Goal: Task Accomplishment & Management: Complete application form

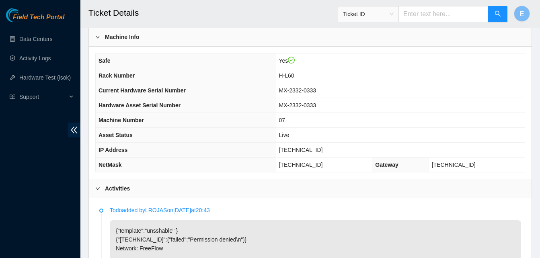
scroll to position [265, 0]
drag, startPoint x: 289, startPoint y: 152, endPoint x: 326, endPoint y: 156, distance: 37.6
click at [326, 156] on td "[TECHNICAL_ID]" at bounding box center [400, 150] width 249 height 15
copy span "[TECHNICAL_ID]"
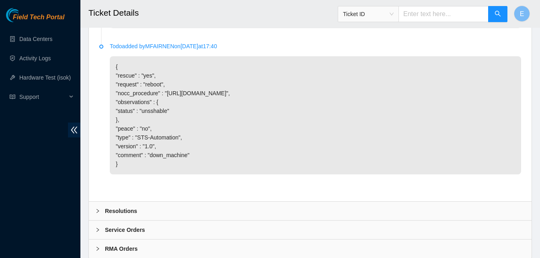
scroll to position [594, 0]
click at [116, 215] on b "Resolutions" at bounding box center [121, 210] width 32 height 9
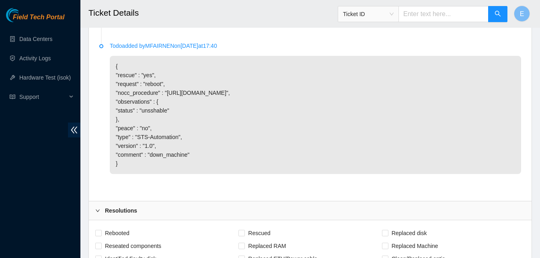
scroll to position [621, 0]
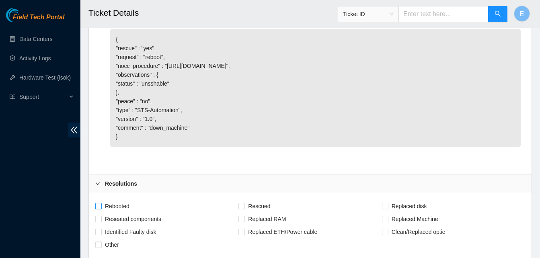
click at [98, 209] on input "Rebooted" at bounding box center [98, 206] width 6 height 6
checkbox input "true"
click at [242, 209] on input "Rescued" at bounding box center [242, 206] width 6 height 6
checkbox input "true"
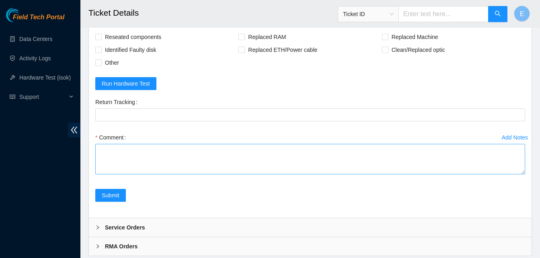
scroll to position [806, 0]
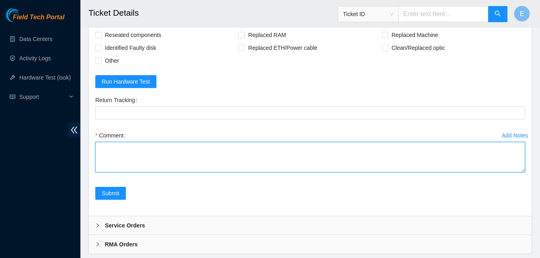
click at [150, 163] on textarea "Comment" at bounding box center [310, 157] width 430 height 31
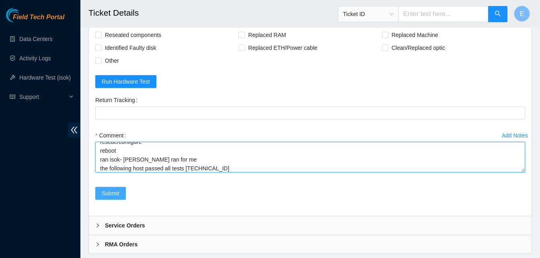
type textarea "verify rack and server verify sn reboot rescue/configure reboot ran isok- Nigel…"
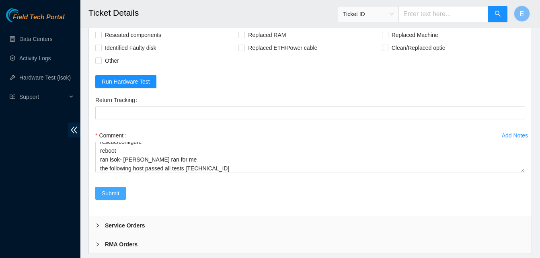
click at [112, 198] on span "Submit" at bounding box center [111, 193] width 18 height 9
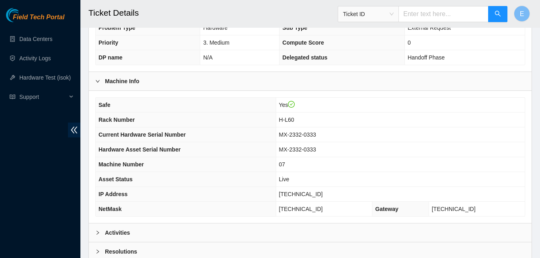
scroll to position [288, 0]
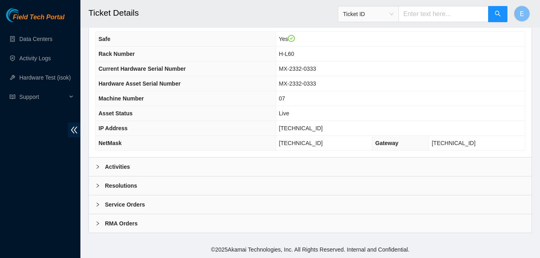
click at [121, 166] on b "Activities" at bounding box center [117, 167] width 25 height 9
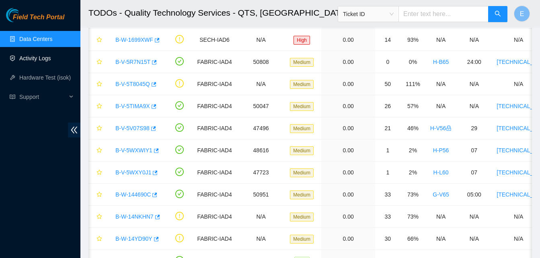
scroll to position [0, 17]
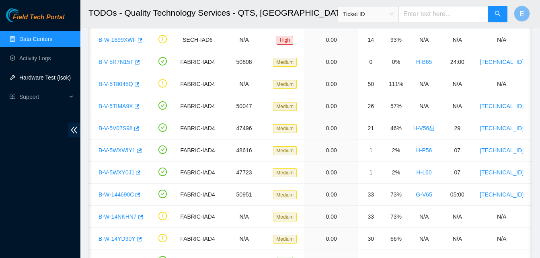
click at [47, 74] on link "Hardware Test (isok)" at bounding box center [44, 77] width 51 height 6
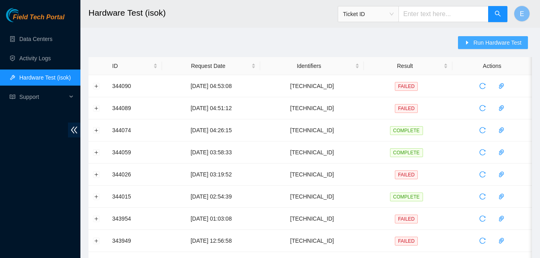
click at [490, 44] on span "Run Hardware Test" at bounding box center [497, 42] width 48 height 9
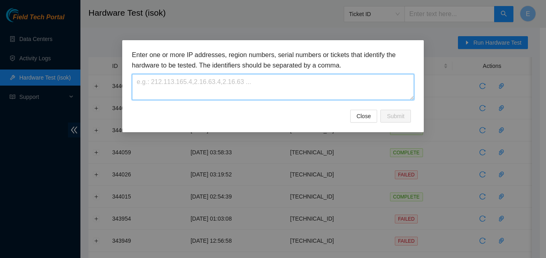
click at [310, 77] on textarea at bounding box center [273, 87] width 282 height 26
paste textarea "[TECHNICAL_ID]"
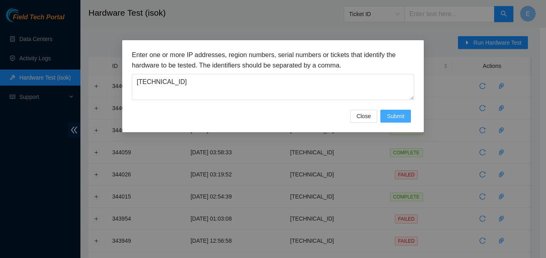
click at [398, 119] on span "Submit" at bounding box center [396, 116] width 18 height 9
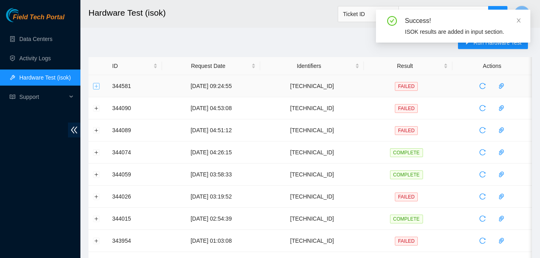
click at [96, 88] on button "Expand row" at bounding box center [96, 86] width 6 height 6
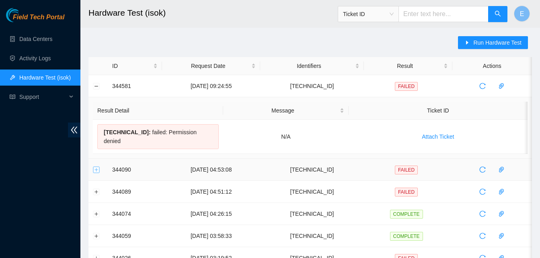
click at [96, 167] on button "Expand row" at bounding box center [96, 170] width 6 height 6
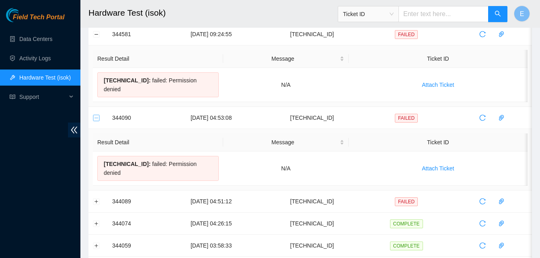
scroll to position [53, 0]
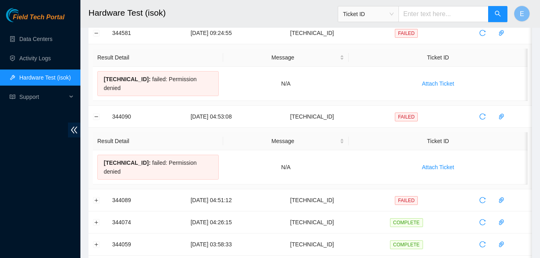
click at [434, 132] on th "Ticket ID" at bounding box center [438, 141] width 179 height 18
click at [432, 163] on span "Attach Ticket" at bounding box center [438, 167] width 32 height 9
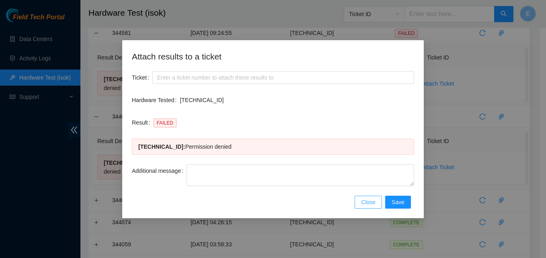
click at [373, 199] on span "Close" at bounding box center [368, 202] width 14 height 9
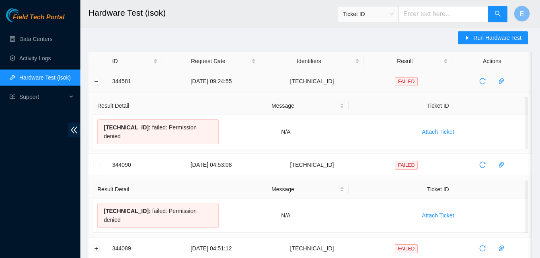
scroll to position [0, 0]
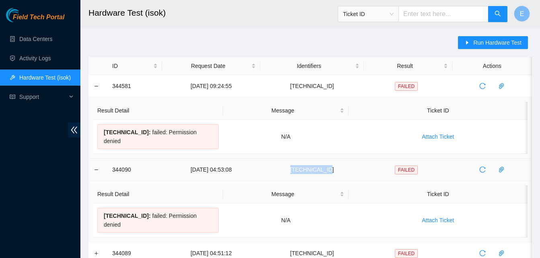
drag, startPoint x: 305, startPoint y: 162, endPoint x: 343, endPoint y: 169, distance: 38.2
click at [343, 169] on td "23.55.100.143" at bounding box center [311, 170] width 103 height 22
copy td "23.55.100.143"
click at [494, 41] on span "Run Hardware Test" at bounding box center [497, 42] width 48 height 9
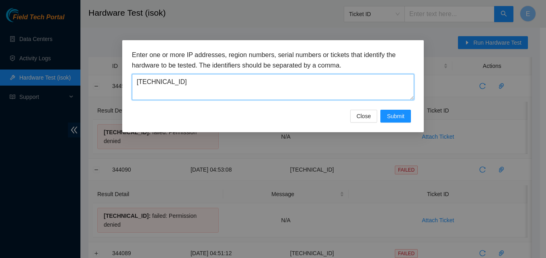
click at [279, 91] on textarea "[TECHNICAL_ID]" at bounding box center [273, 87] width 282 height 26
type textarea "2"
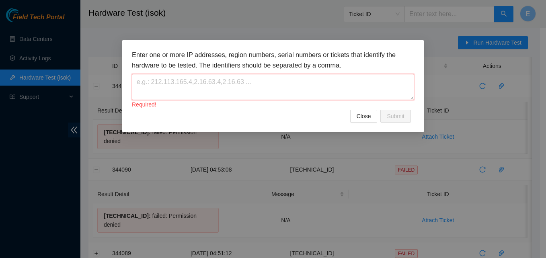
paste textarea "[TECHNICAL_ID]"
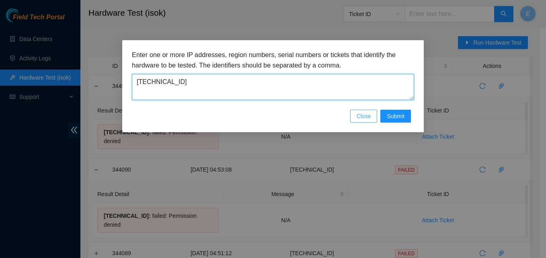
type textarea "23.55.100.143"
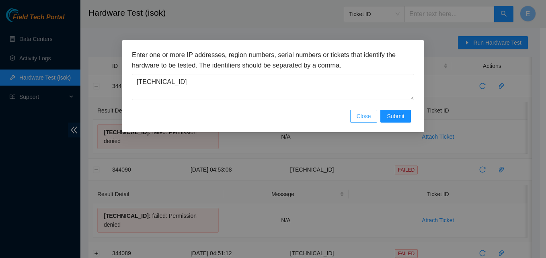
click at [370, 112] on span "Close" at bounding box center [364, 116] width 14 height 9
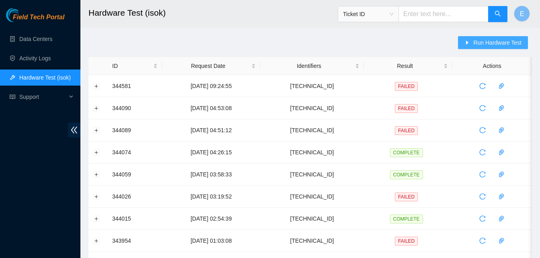
click at [500, 43] on span "Run Hardware Test" at bounding box center [497, 42] width 48 height 9
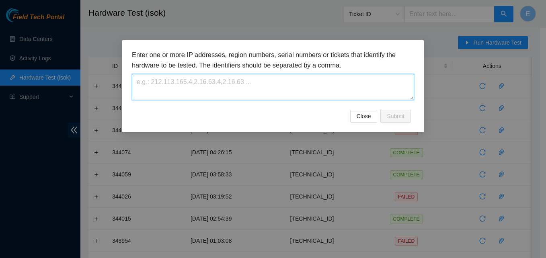
click at [278, 81] on textarea at bounding box center [273, 87] width 282 height 26
paste textarea "23.55.100.143"
type textarea "23.55.100.143"
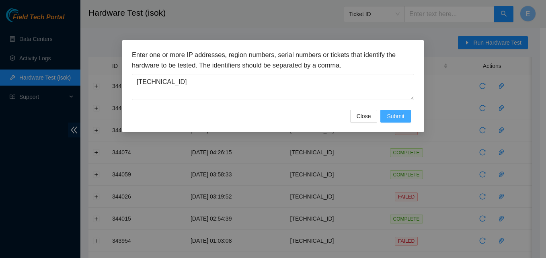
click at [390, 115] on span "Submit" at bounding box center [396, 116] width 18 height 9
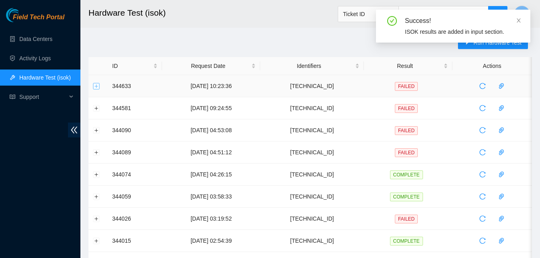
click at [99, 89] on button "Expand row" at bounding box center [96, 86] width 6 height 6
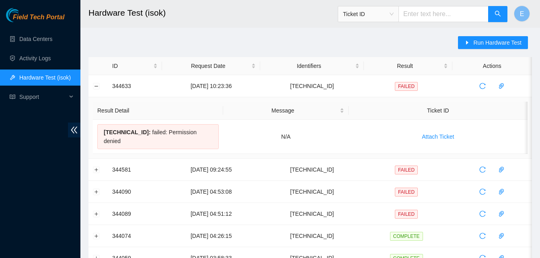
drag, startPoint x: 257, startPoint y: 37, endPoint x: 216, endPoint y: 23, distance: 43.4
click at [216, 23] on h2 "Hardware Test (isok)" at bounding box center [271, 13] width 367 height 26
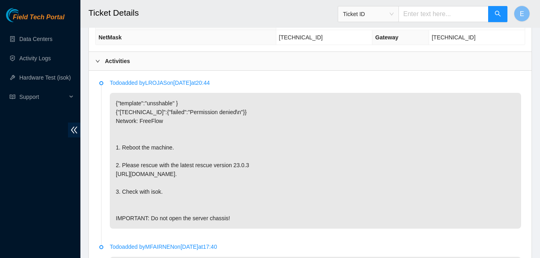
scroll to position [395, 0]
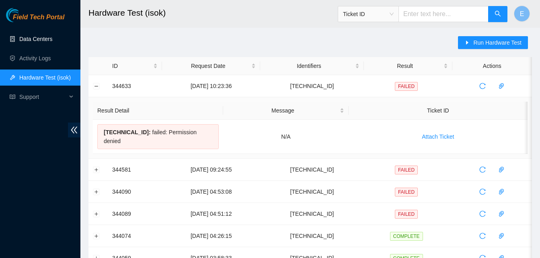
drag, startPoint x: 0, startPoint y: 0, endPoint x: 35, endPoint y: 39, distance: 52.7
click at [35, 39] on link "Data Centers" at bounding box center [35, 39] width 33 height 6
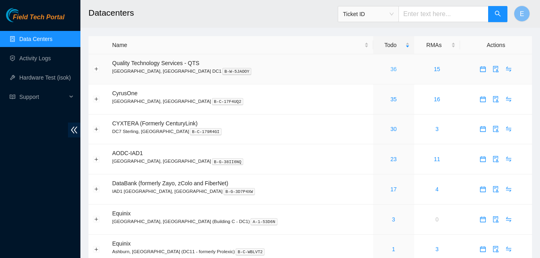
click at [391, 70] on link "36" at bounding box center [394, 69] width 6 height 6
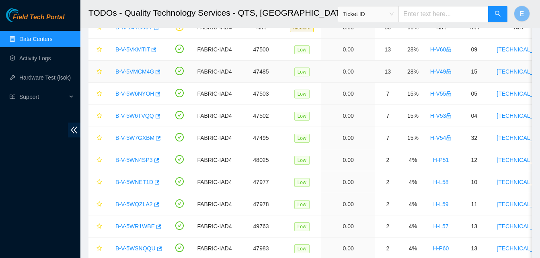
scroll to position [247, 0]
click at [154, 183] on icon "button" at bounding box center [157, 182] width 6 height 6
click at [155, 183] on icon "button" at bounding box center [157, 182] width 5 height 4
click at [154, 205] on icon "button" at bounding box center [156, 205] width 6 height 6
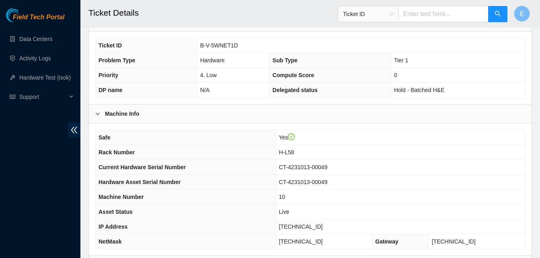
scroll to position [288, 0]
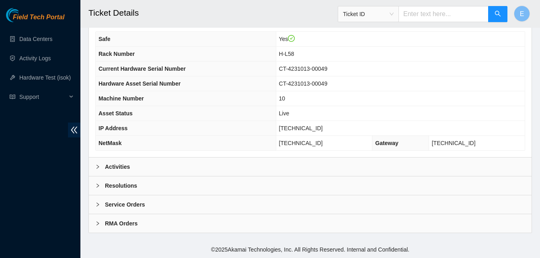
click at [128, 167] on b "Activities" at bounding box center [117, 167] width 25 height 9
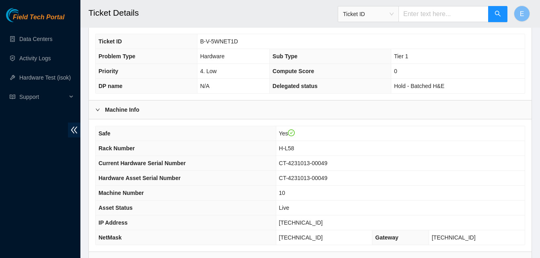
scroll to position [192, 0]
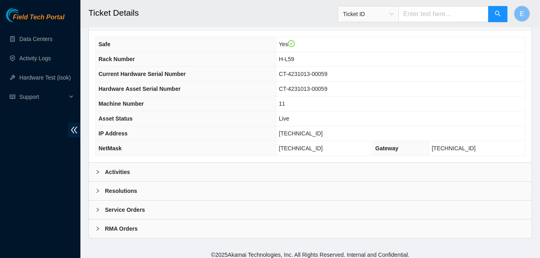
scroll to position [288, 0]
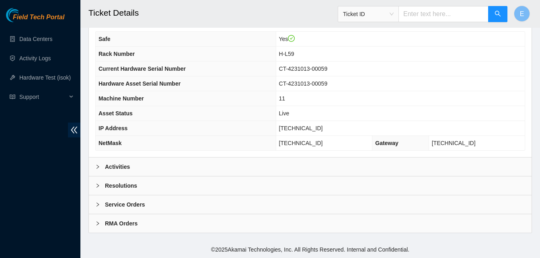
click at [122, 163] on b "Activities" at bounding box center [117, 167] width 25 height 9
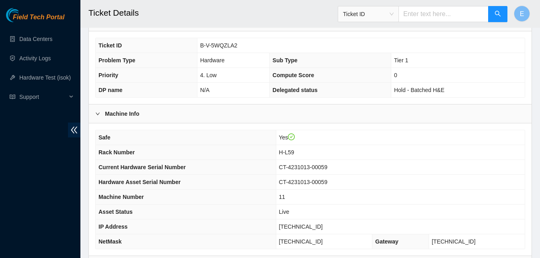
scroll to position [189, 0]
click at [374, 133] on td "Yes" at bounding box center [400, 138] width 249 height 15
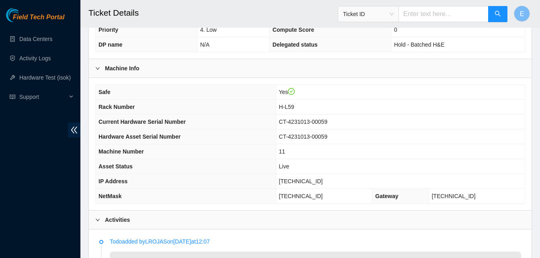
scroll to position [235, 0]
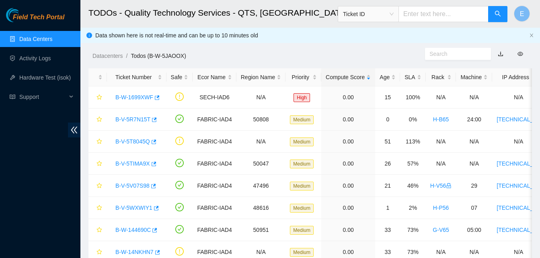
scroll to position [247, 0]
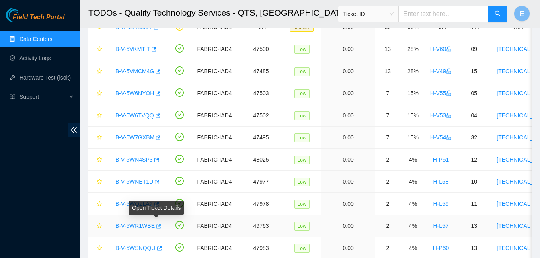
click at [158, 226] on icon "button" at bounding box center [158, 226] width 5 height 4
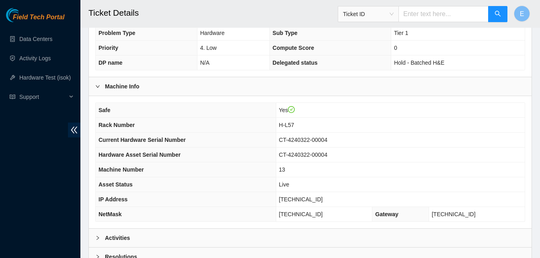
scroll to position [288, 0]
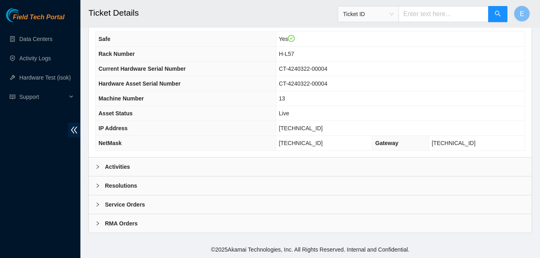
click at [117, 167] on b "Activities" at bounding box center [117, 167] width 25 height 9
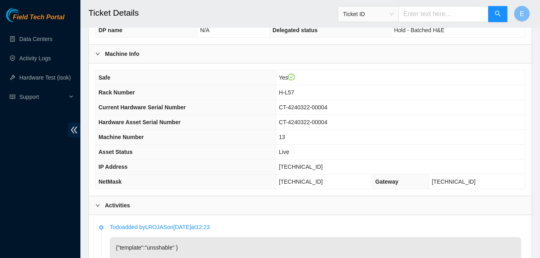
scroll to position [254, 0]
